Goal: Information Seeking & Learning: Learn about a topic

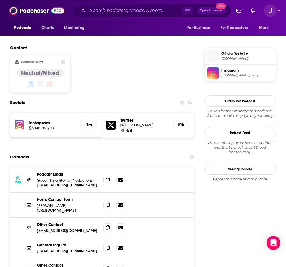
scroll to position [437, 0]
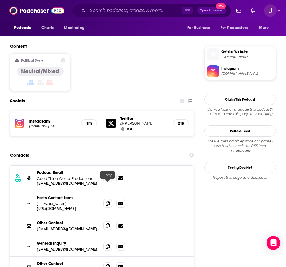
click at [108, 223] on icon at bounding box center [108, 225] width 4 height 5
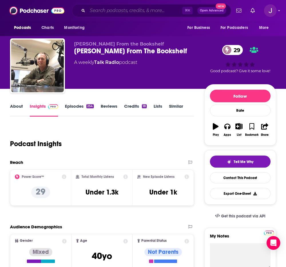
click at [126, 12] on input "Search podcasts, credits, & more..." at bounding box center [135, 10] width 95 height 9
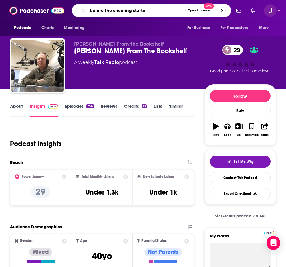
type input "before the cheering started"
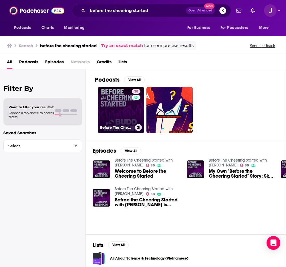
click at [128, 101] on link "38 Before The Cheering Started with Budd Mishkin" at bounding box center [121, 110] width 46 height 46
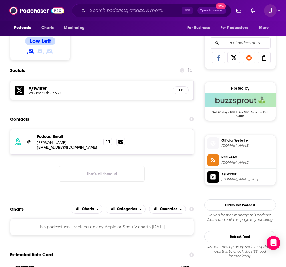
scroll to position [403, 0]
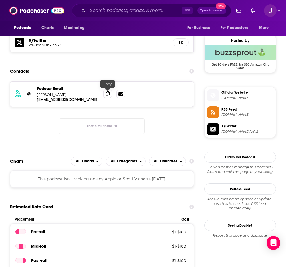
click at [108, 95] on icon at bounding box center [108, 93] width 4 height 5
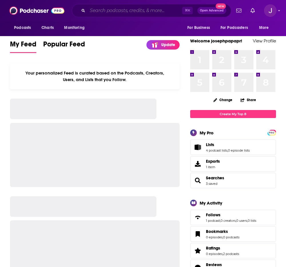
click at [107, 9] on input "Search podcasts, credits, & more..." at bounding box center [135, 10] width 95 height 9
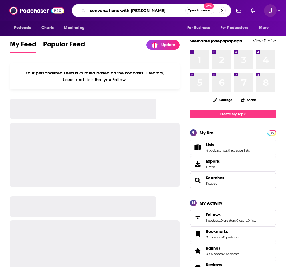
type input "conversations with [PERSON_NAME]"
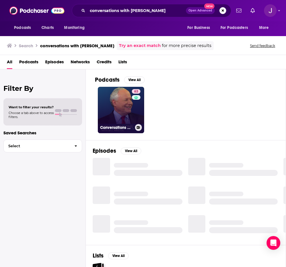
click at [115, 111] on link "63 Conversations with [PERSON_NAME]" at bounding box center [121, 110] width 46 height 46
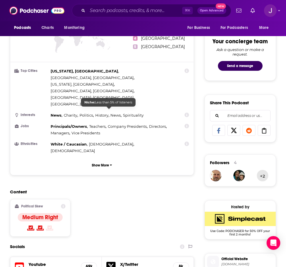
scroll to position [431, 0]
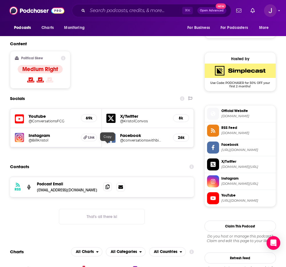
click at [108, 184] on icon at bounding box center [108, 186] width 4 height 5
